Goal: Task Accomplishment & Management: Manage account settings

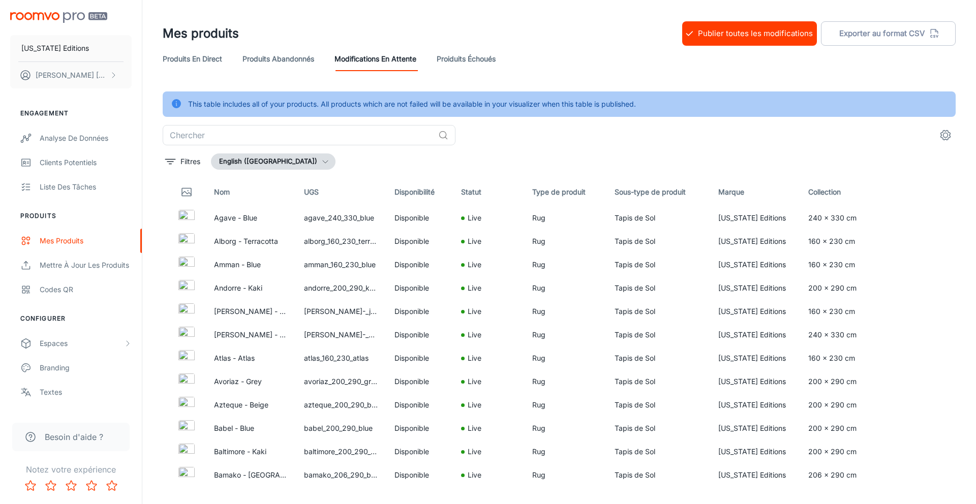
click at [293, 57] on link "Produits abandonnés" at bounding box center [279, 59] width 72 height 24
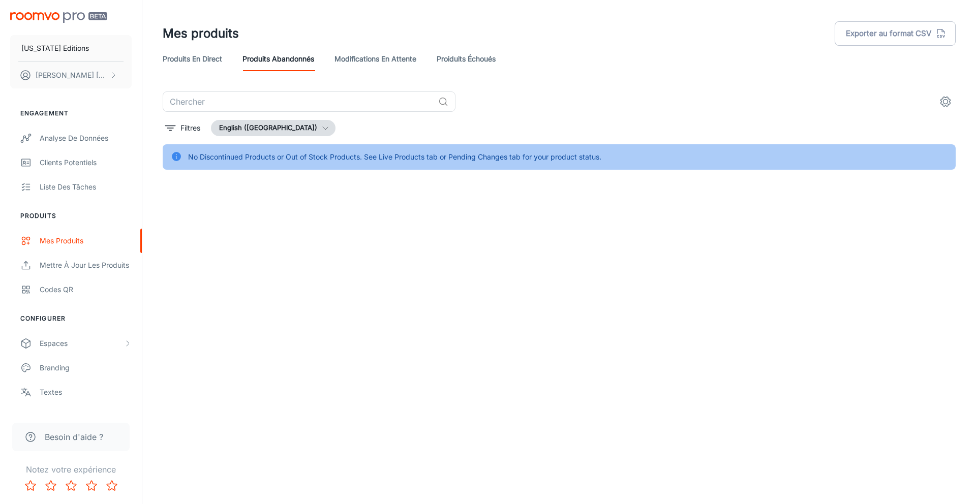
click at [463, 62] on link "Proiduits Échoués" at bounding box center [466, 59] width 59 height 24
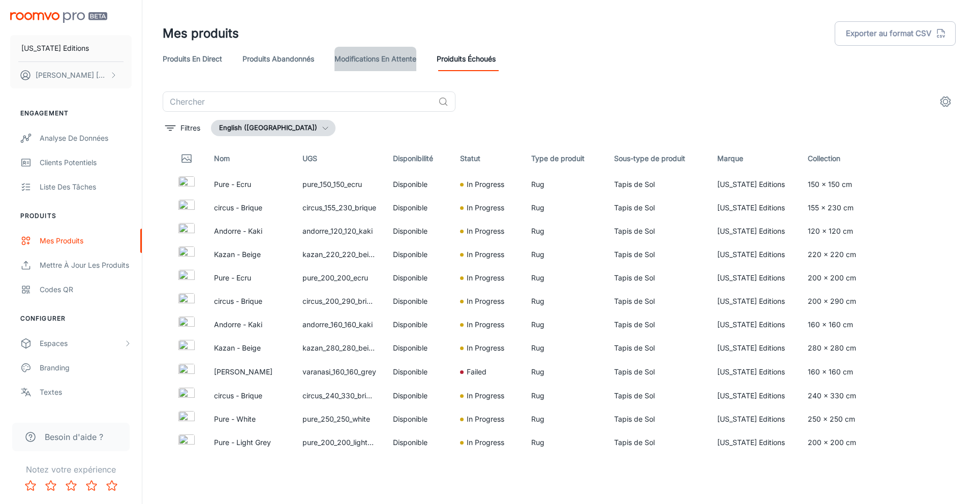
click at [397, 58] on link "Modifications en attente" at bounding box center [376, 59] width 82 height 24
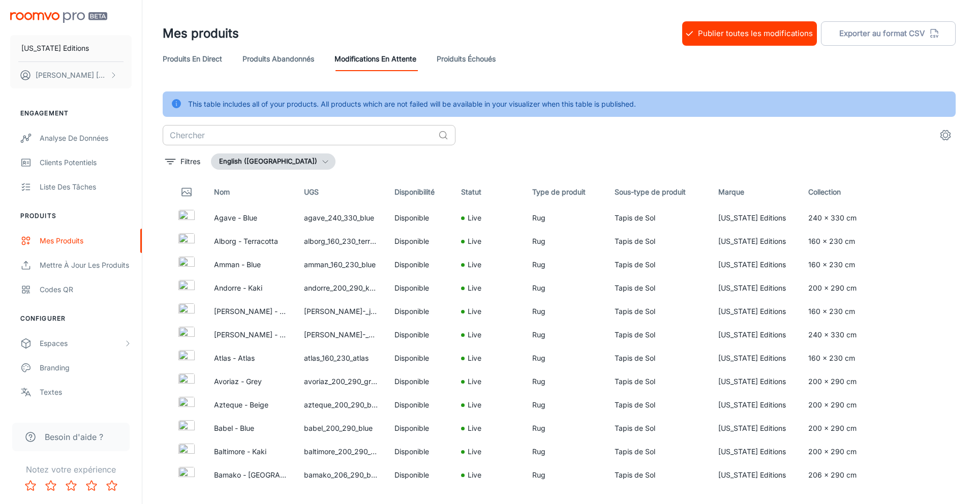
click at [346, 137] on input "text" at bounding box center [299, 135] width 272 height 20
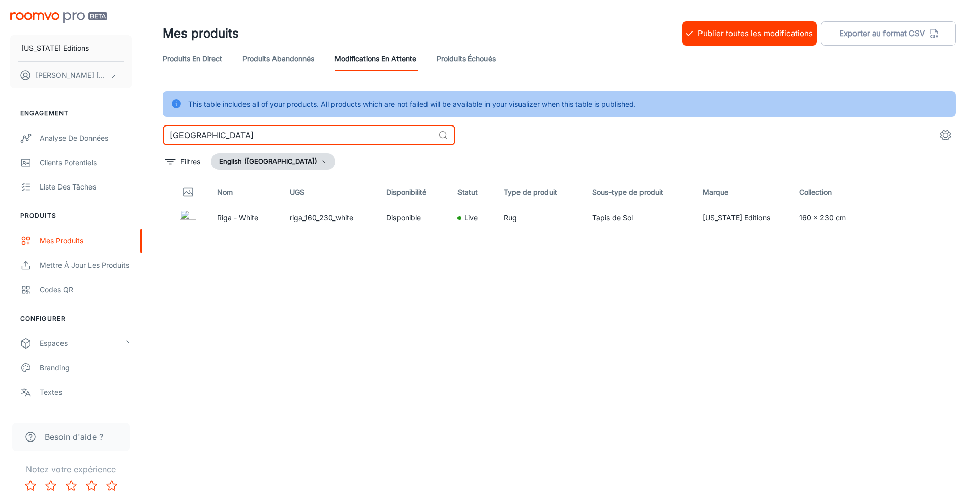
type input "riga"
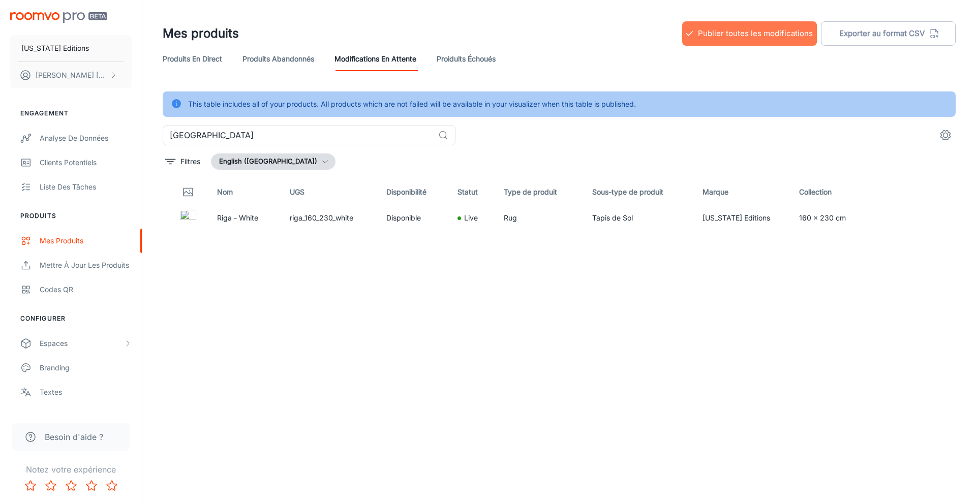
click at [707, 30] on button "Publier toutes les modifications" at bounding box center [749, 33] width 135 height 24
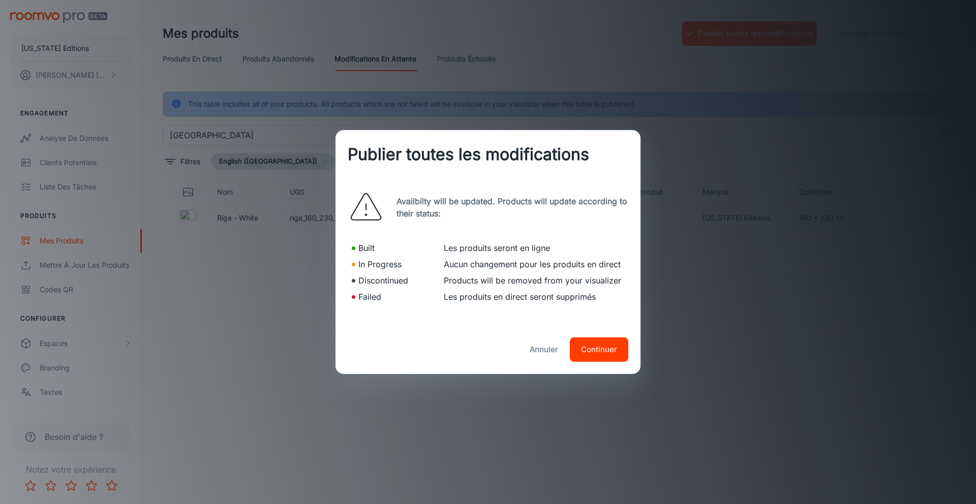
click at [599, 349] on button "Continuer" at bounding box center [599, 350] width 58 height 24
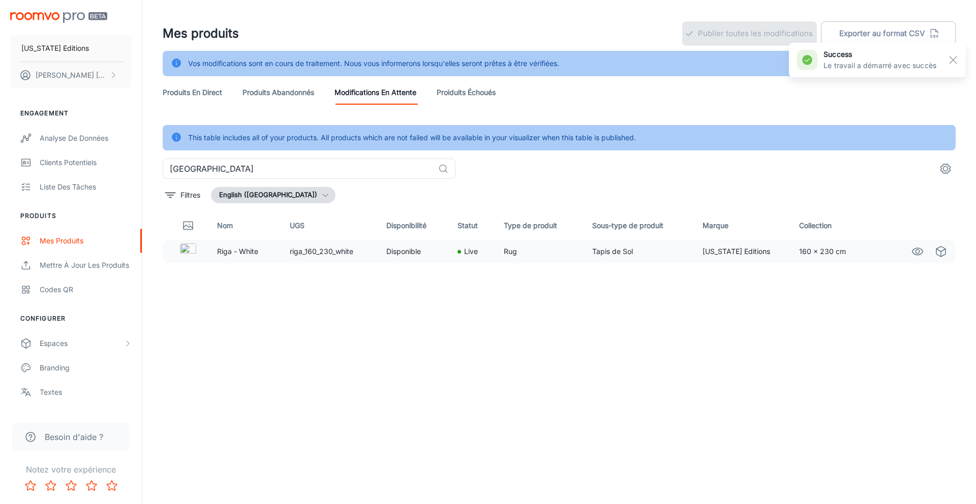
click at [305, 252] on td "riga_160_230_white" at bounding box center [330, 251] width 97 height 23
click at [232, 253] on p "Riga - White" at bounding box center [245, 251] width 56 height 11
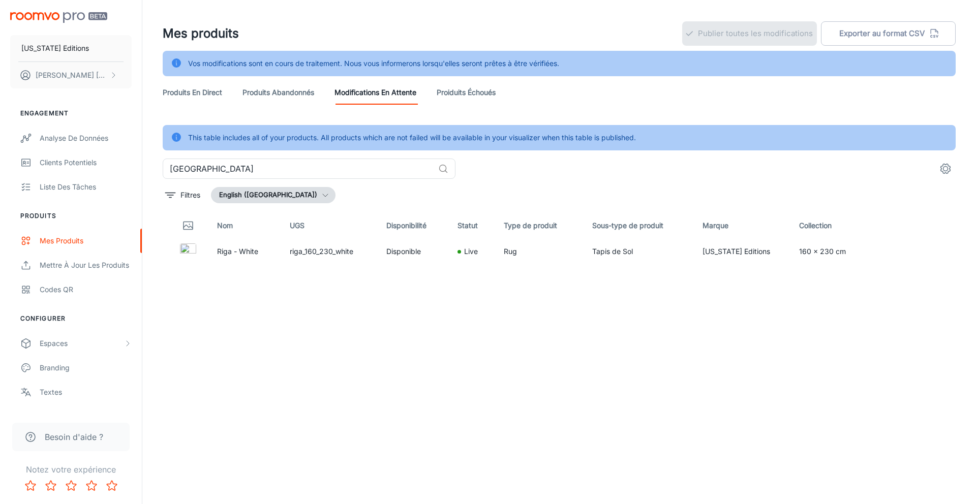
click at [298, 196] on button "English (United Kingdom)" at bounding box center [273, 195] width 125 height 16
click at [284, 237] on li "français (France)" at bounding box center [281, 235] width 139 height 18
click at [356, 170] on input "riga" at bounding box center [299, 169] width 272 height 20
click at [198, 94] on link "Produits en direct" at bounding box center [192, 92] width 59 height 24
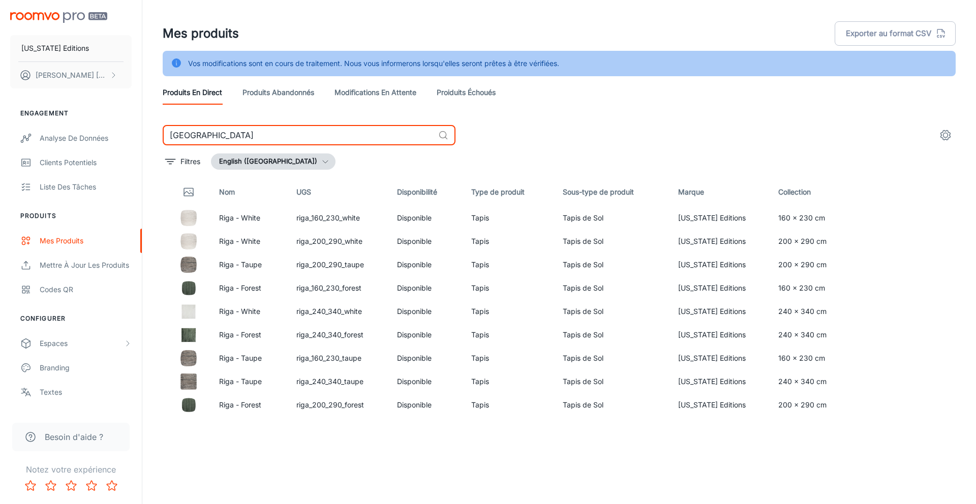
drag, startPoint x: 229, startPoint y: 141, endPoint x: 155, endPoint y: 137, distance: 74.3
click at [155, 137] on div "riga ​ Filtres English (United Kingdom) Nom UGS Disponibilité Type de produit S…" at bounding box center [560, 307] width 818 height 364
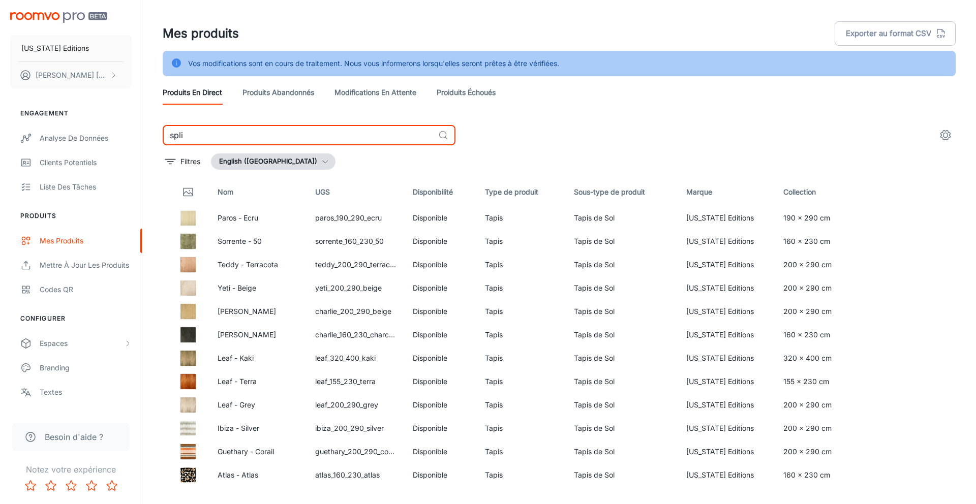
type input "split"
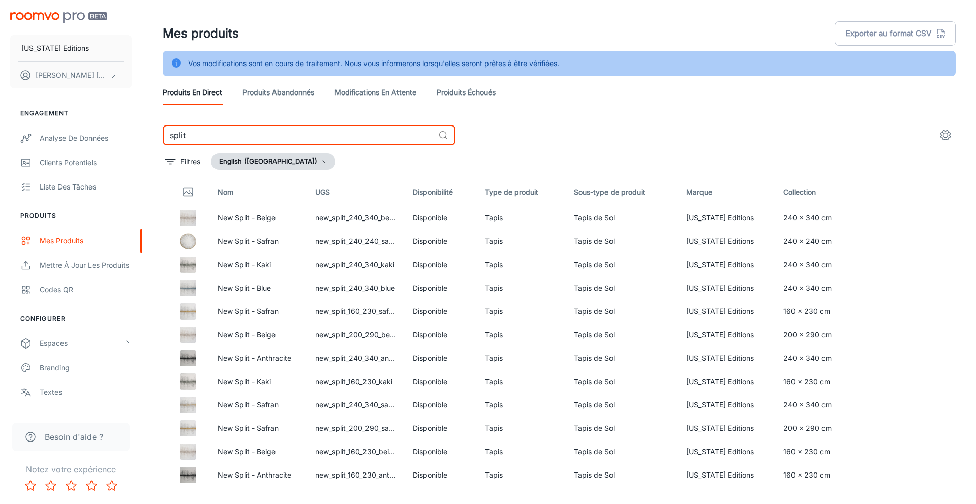
click at [235, 137] on input "split" at bounding box center [299, 135] width 272 height 20
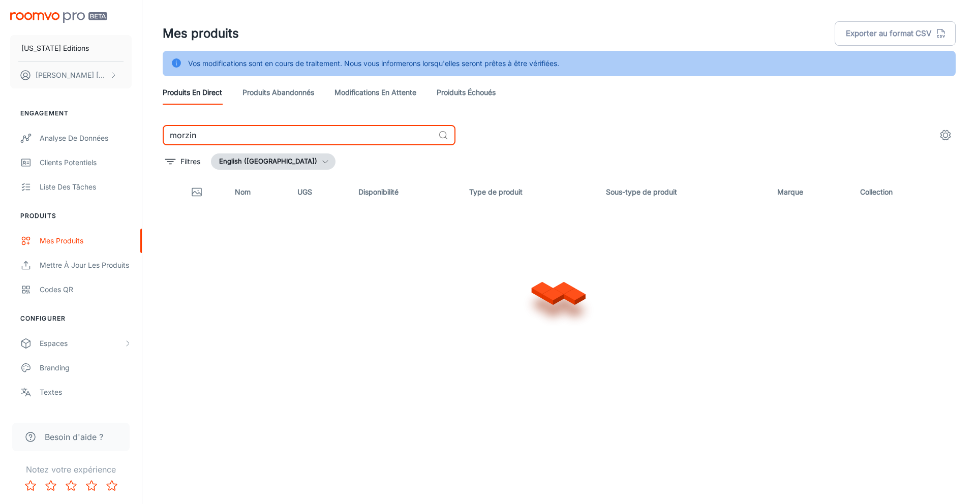
type input "morzine"
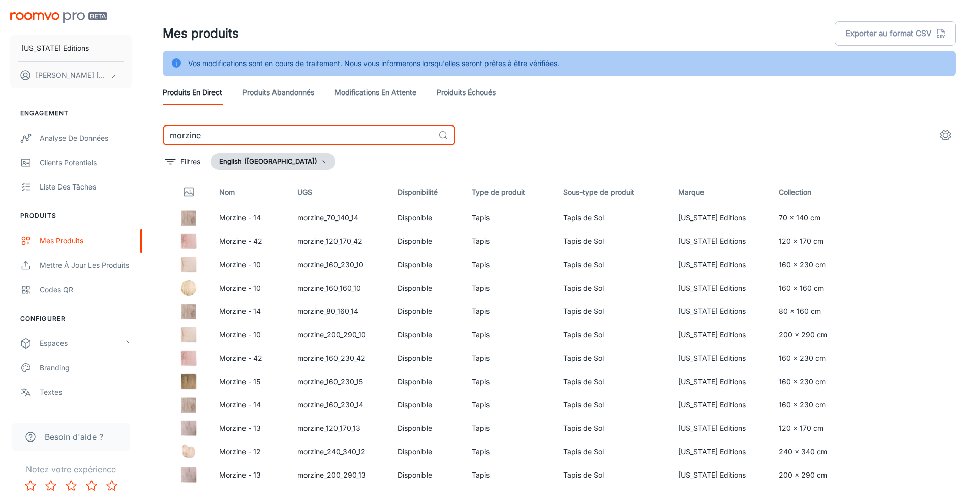
click at [281, 134] on input "morzine" at bounding box center [299, 135] width 272 height 20
